Goal: Check status: Check status

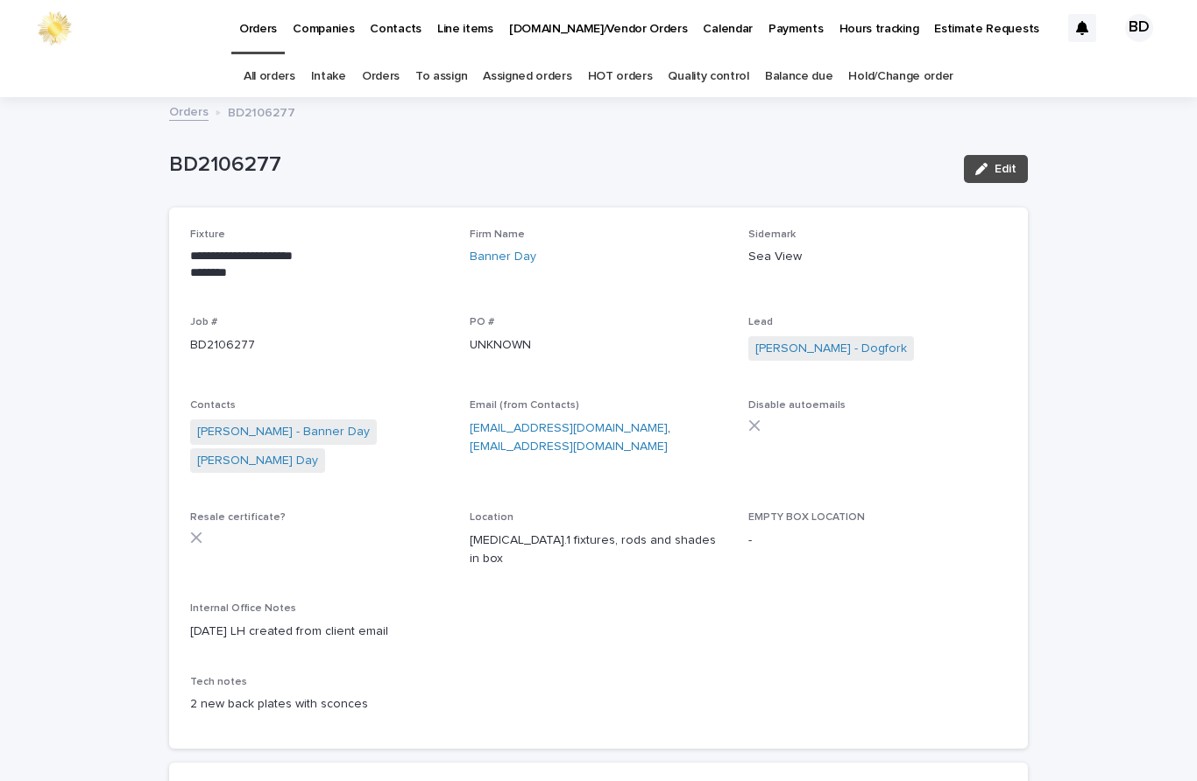
click at [382, 79] on link "Orders" at bounding box center [381, 76] width 38 height 41
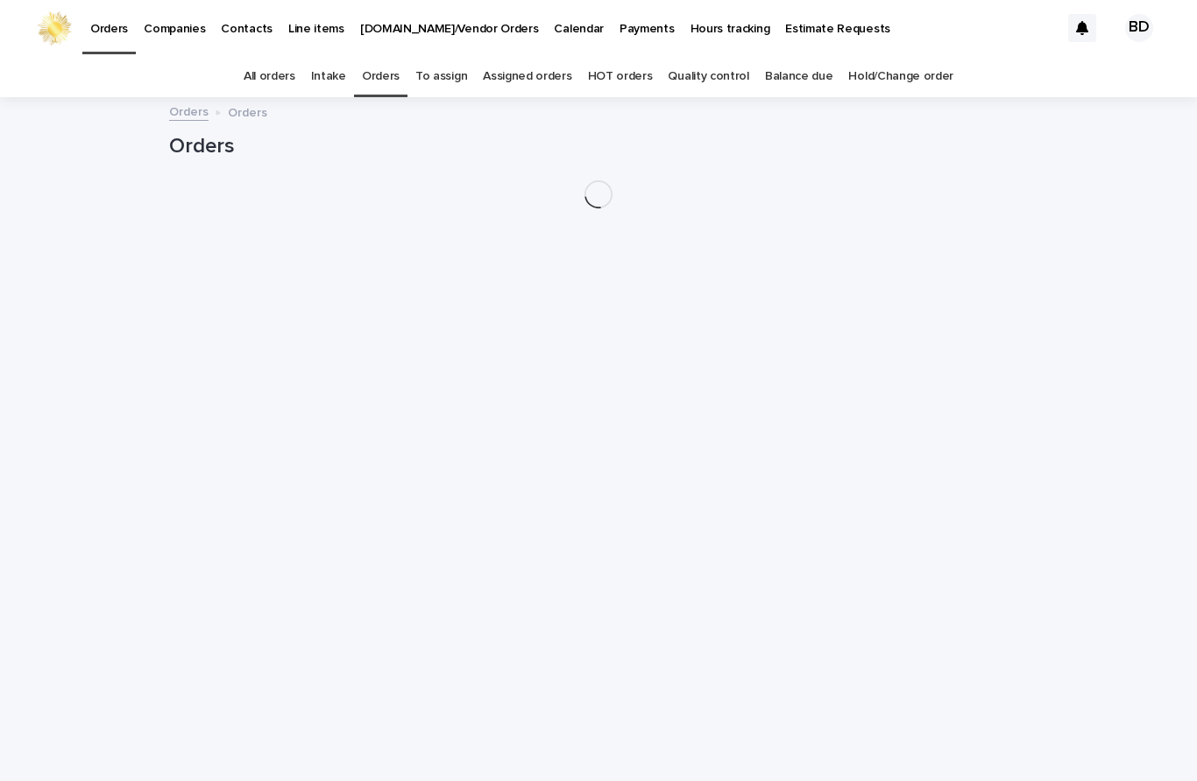
scroll to position [56, 0]
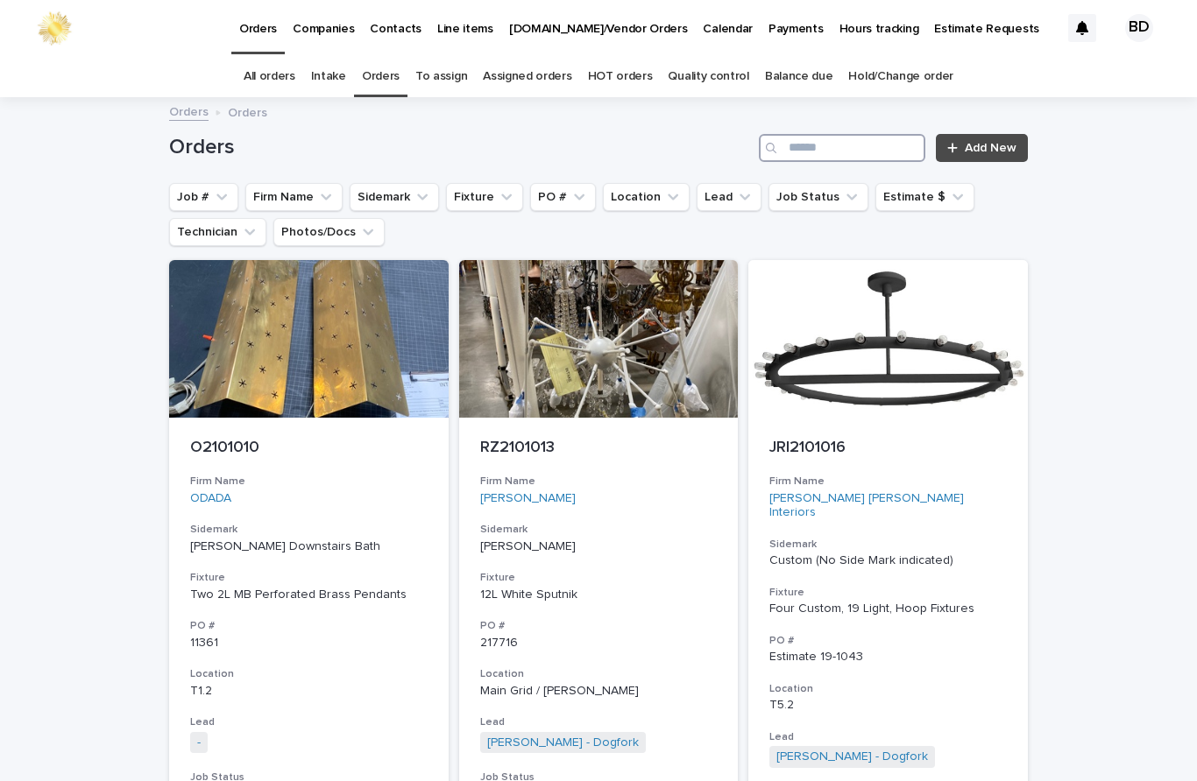
click at [837, 134] on input "Search" at bounding box center [842, 148] width 166 height 28
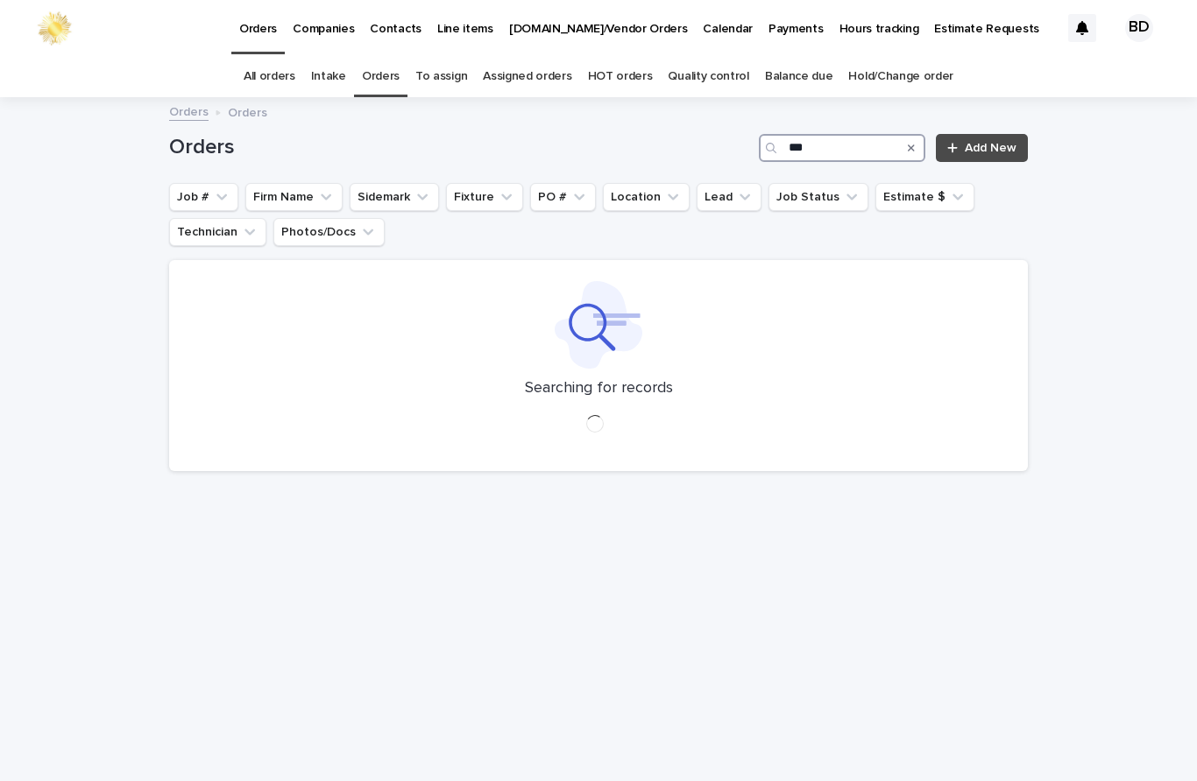
type input "****"
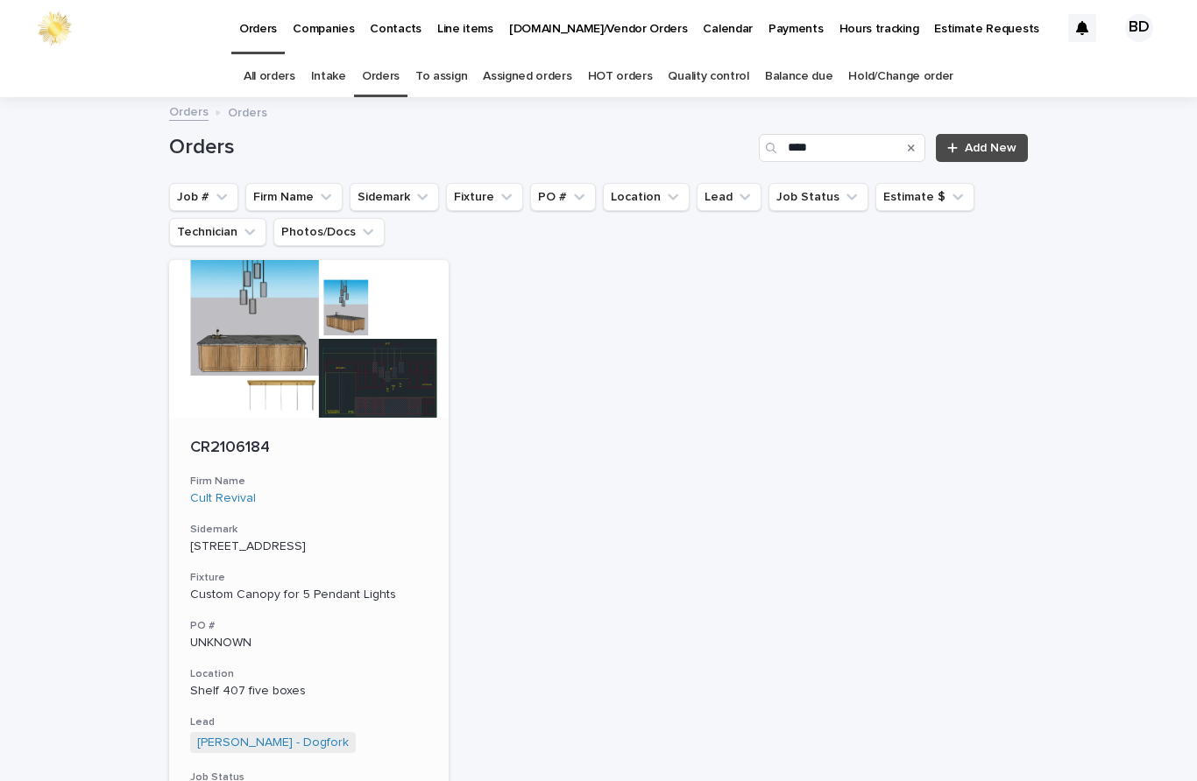
click at [256, 418] on div "CR2106184 Firm Name Cult Revival Sidemark [STREET_ADDRESS] Fixture Custom Canop…" at bounding box center [308, 672] width 279 height 509
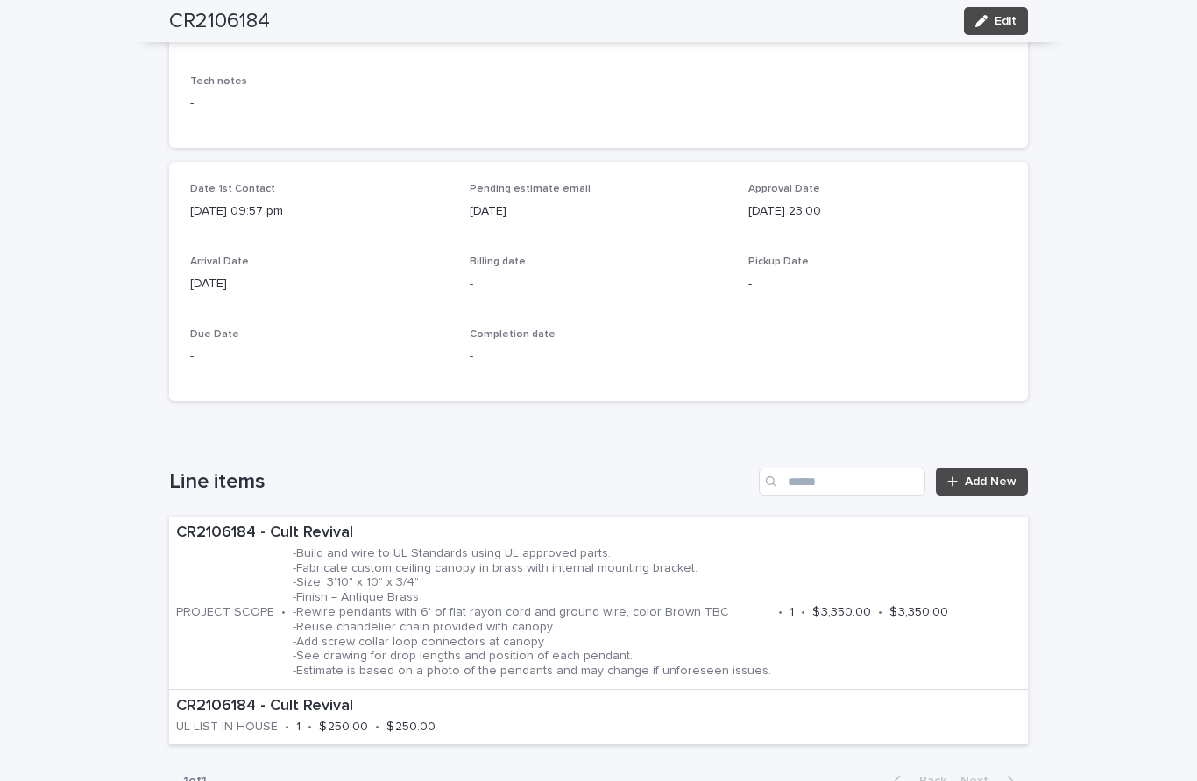
scroll to position [657, 0]
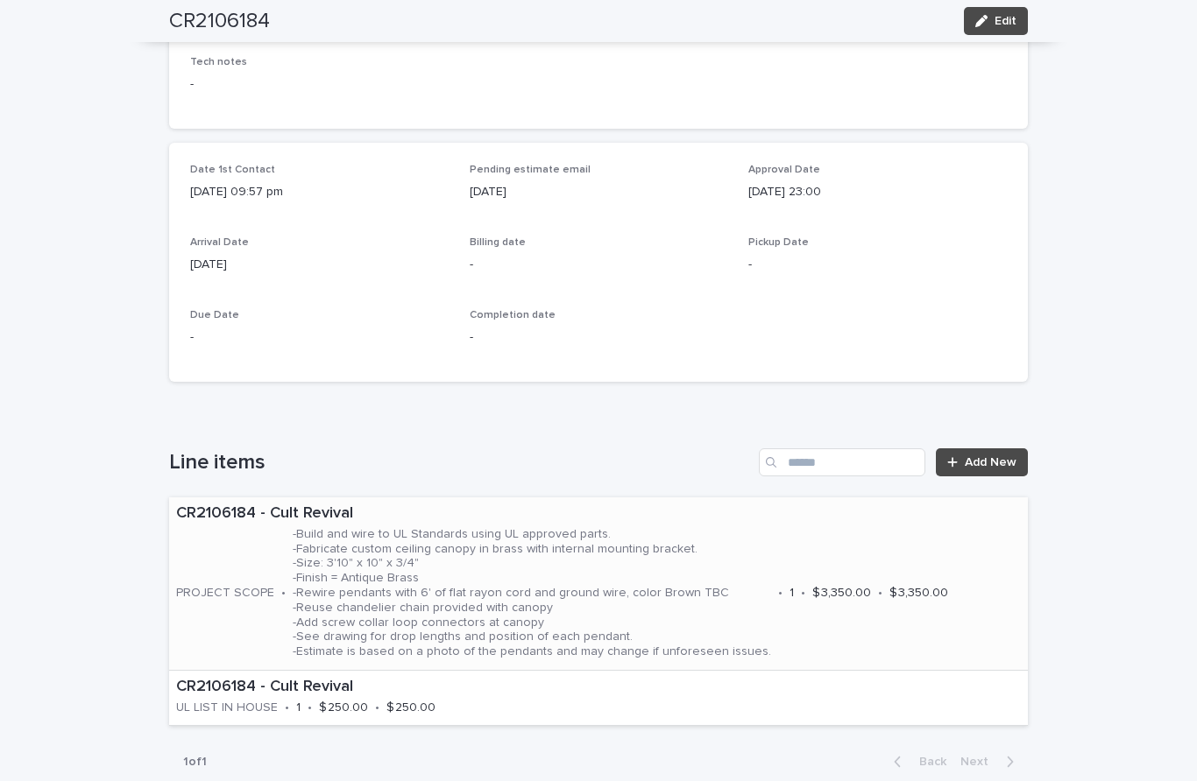
click at [712, 527] on p "-Build and wire to UL Standards using UL approved parts. -Fabricate custom ceil…" at bounding box center [532, 593] width 478 height 132
